Goal: Use online tool/utility: Utilize a website feature to perform a specific function

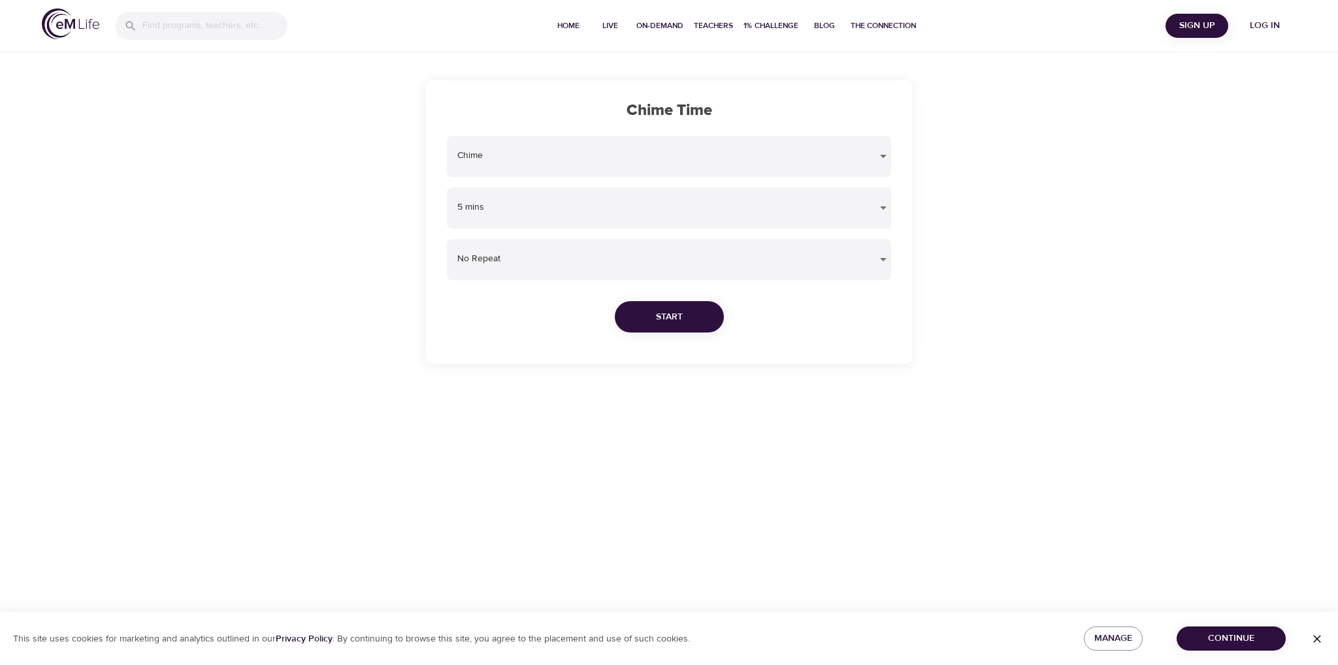
click at [578, 195] on div "5 mins 5" at bounding box center [669, 208] width 444 height 41
click at [881, 215] on body "Home Live On-Demand Teachers 1% Challenge Blog The Connection Sign Up Log in Ch…" at bounding box center [669, 332] width 1338 height 665
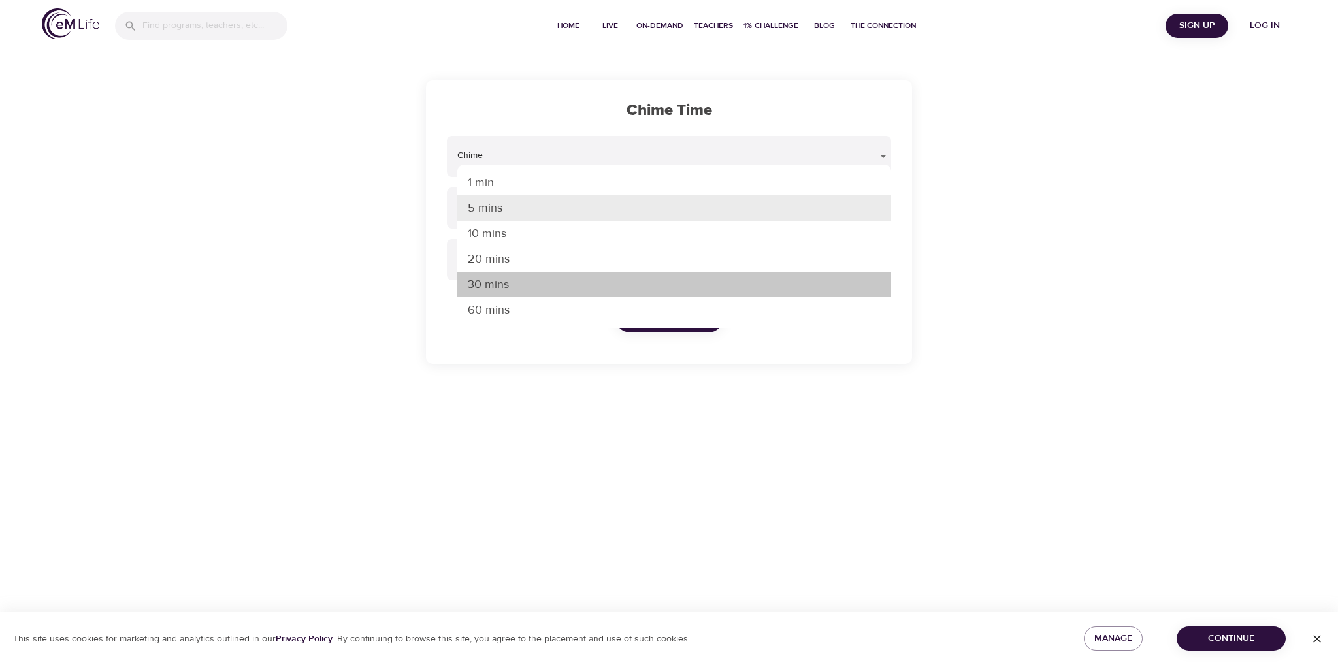
click at [785, 278] on li "30 mins" at bounding box center [674, 284] width 434 height 25
type input "30"
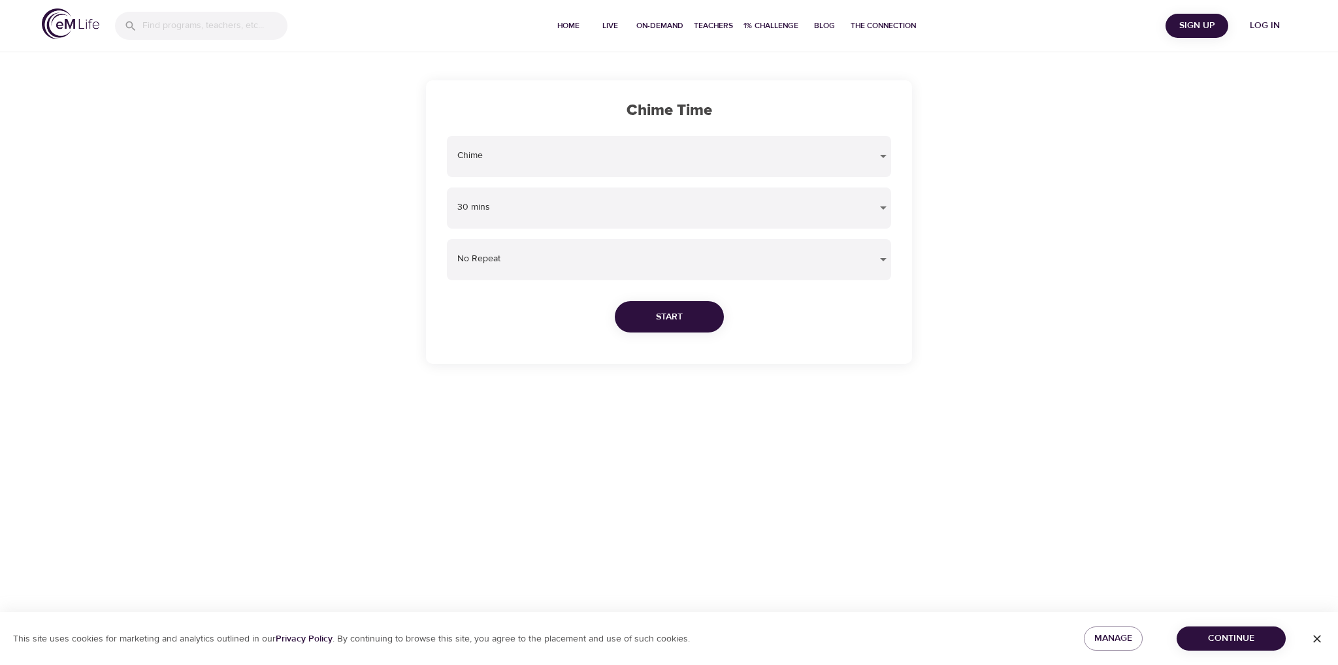
click at [674, 333] on div "Chime chime 30 mins 30 No Repeat no Start" at bounding box center [669, 240] width 455 height 218
click at [685, 319] on button "Start" at bounding box center [669, 317] width 109 height 32
click at [669, 215] on body "Home Live On-Demand Teachers 1% Challenge Blog The Connection Sign Up Log in Ch…" at bounding box center [669, 332] width 1338 height 665
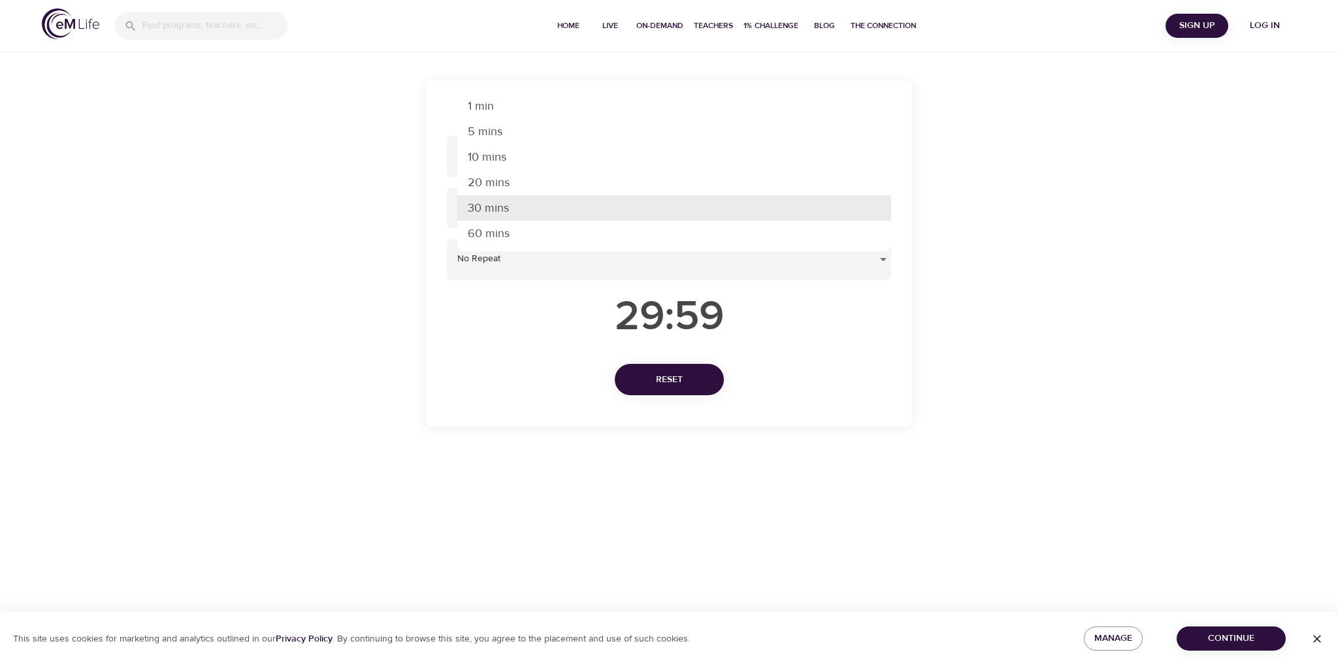
click at [461, 389] on div at bounding box center [669, 332] width 1338 height 665
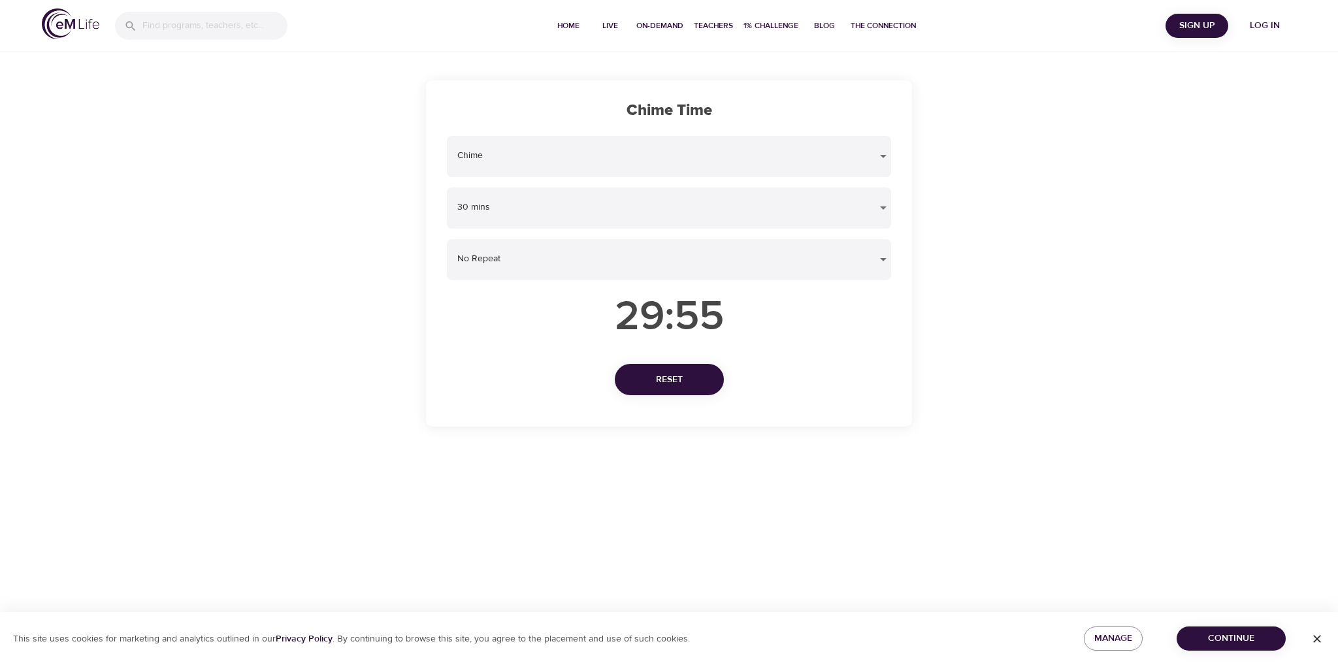
click at [685, 368] on button "Reset" at bounding box center [669, 380] width 109 height 32
click at [549, 344] on div "Chime chime 30 mins 30 No Repeat no Start" at bounding box center [669, 240] width 455 height 218
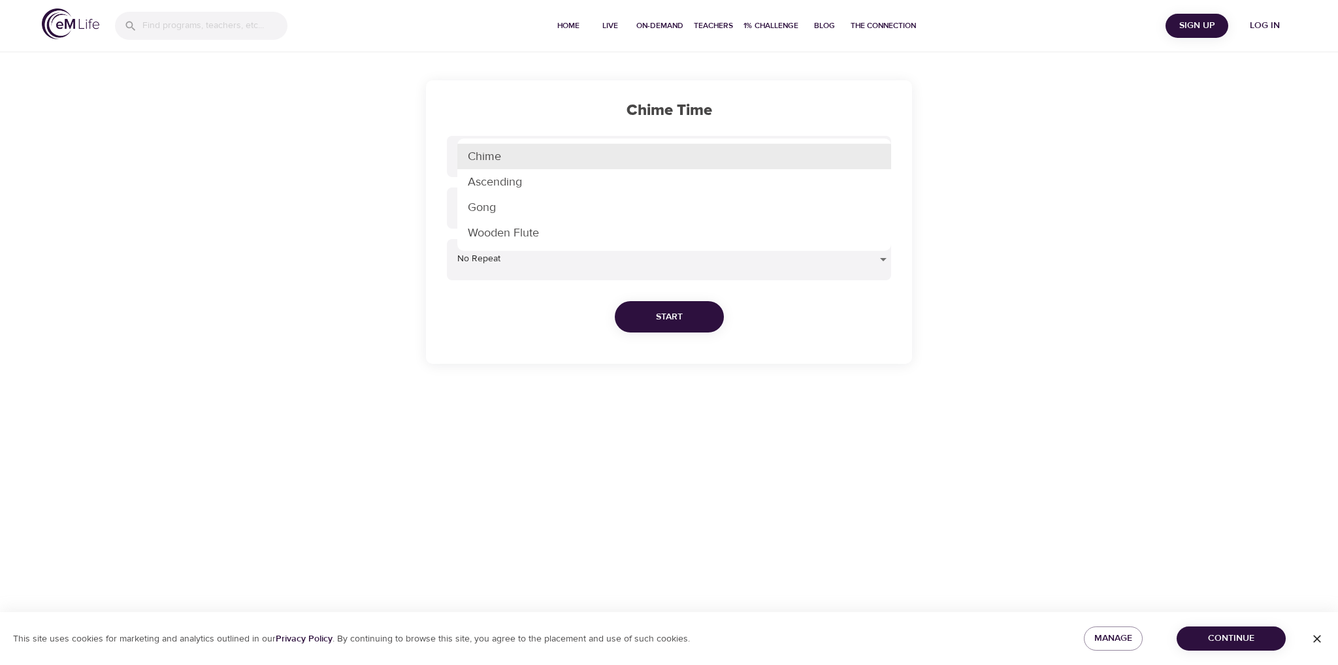
click at [658, 163] on body "Home Live On-Demand Teachers 1% Challenge Blog The Connection Sign Up Log in Ch…" at bounding box center [669, 332] width 1338 height 665
click at [650, 195] on li "Gong" at bounding box center [674, 207] width 434 height 25
type input "gong"
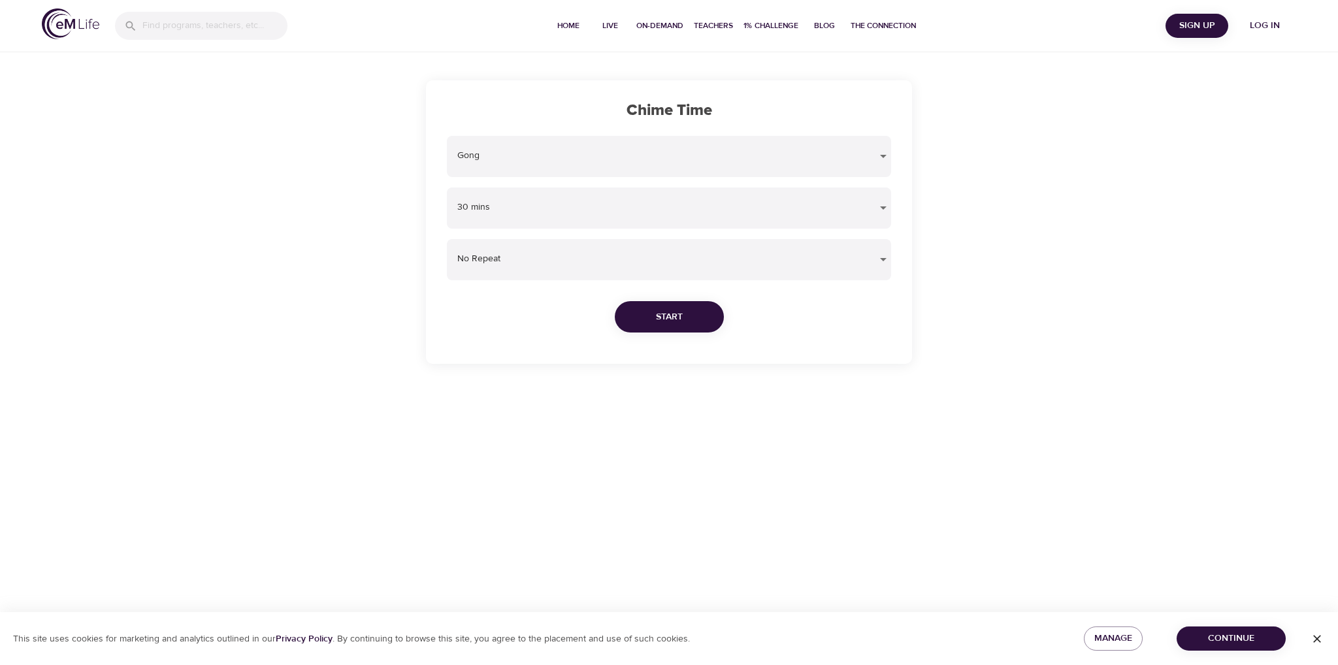
click at [272, 275] on div "Chime Time Gong gong 30 mins 30 No Repeat no Start" at bounding box center [669, 182] width 1338 height 364
